Goal: Task Accomplishment & Management: Use online tool/utility

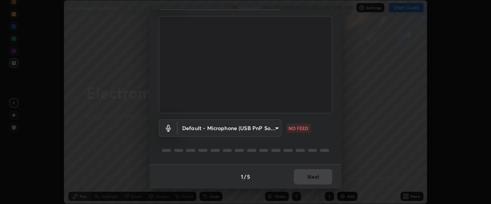
scroll to position [46, 0]
click at [275, 130] on body "Erase all Electromagnetic Waves Recording WAS SCHEDULED TO START AT 12:05 PM Se…" at bounding box center [245, 102] width 491 height 204
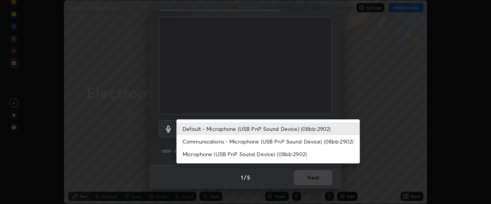
click at [282, 143] on li "Communications - Microphone (USB PnP Sound Device) (08bb:2902)" at bounding box center [267, 141] width 183 height 13
type input "communications"
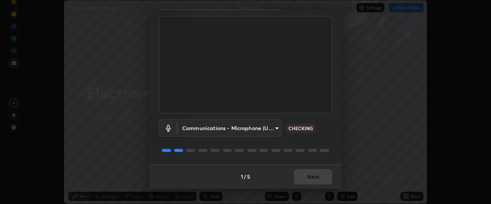
scroll to position [47, 0]
click at [314, 179] on button "Next" at bounding box center [313, 177] width 38 height 15
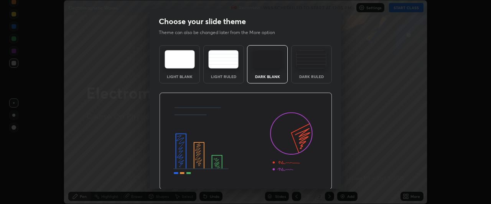
click at [314, 179] on img at bounding box center [245, 141] width 173 height 97
click at [316, 180] on img at bounding box center [245, 141] width 173 height 97
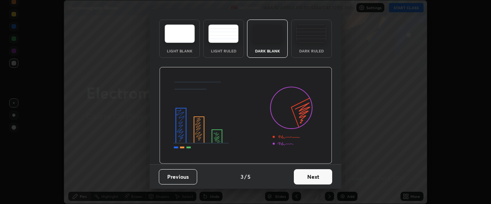
click at [316, 178] on button "Next" at bounding box center [313, 177] width 38 height 15
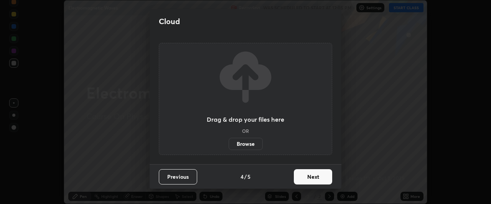
click at [318, 178] on button "Next" at bounding box center [313, 177] width 38 height 15
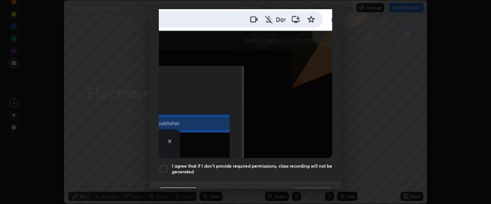
scroll to position [204, 0]
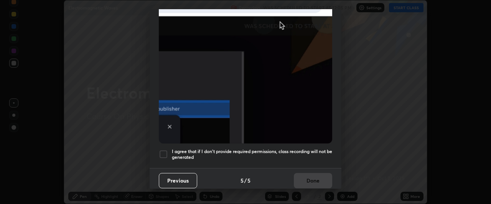
click at [307, 152] on h5 "I agree that if I don't provide required permissions, class recording will not …" at bounding box center [252, 155] width 160 height 12
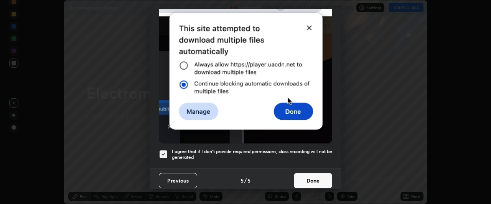
click at [308, 177] on button "Done" at bounding box center [313, 180] width 38 height 15
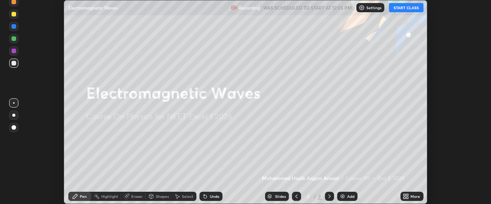
click at [403, 10] on button "START CLASS" at bounding box center [406, 7] width 35 height 9
